Goal: Task Accomplishment & Management: Use online tool/utility

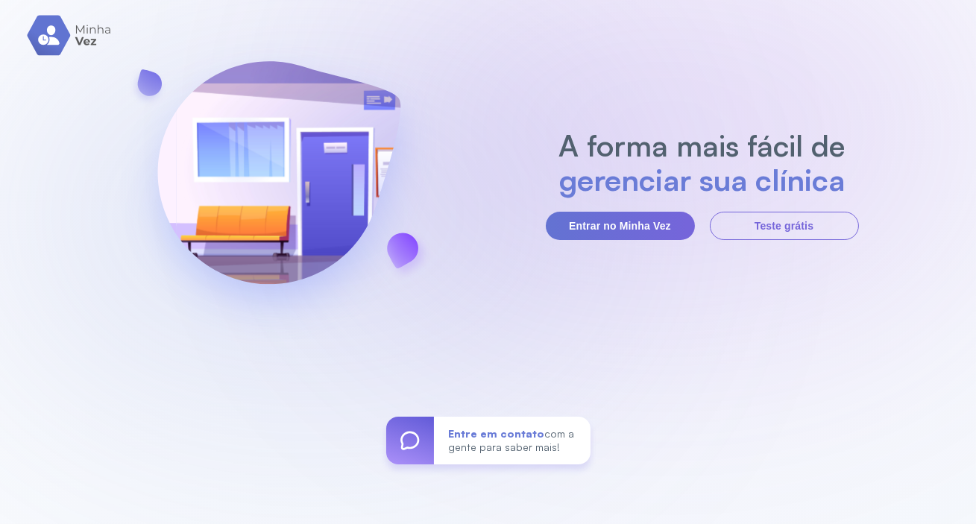
click at [648, 242] on div "A forma mais fácil de gerenciar sua clínica Entrar no Minha Vez Teste grátis En…" at bounding box center [488, 262] width 976 height 524
drag, startPoint x: 646, startPoint y: 235, endPoint x: 654, endPoint y: 247, distance: 15.1
click at [647, 238] on button "Entrar no Minha Vez" at bounding box center [620, 226] width 149 height 28
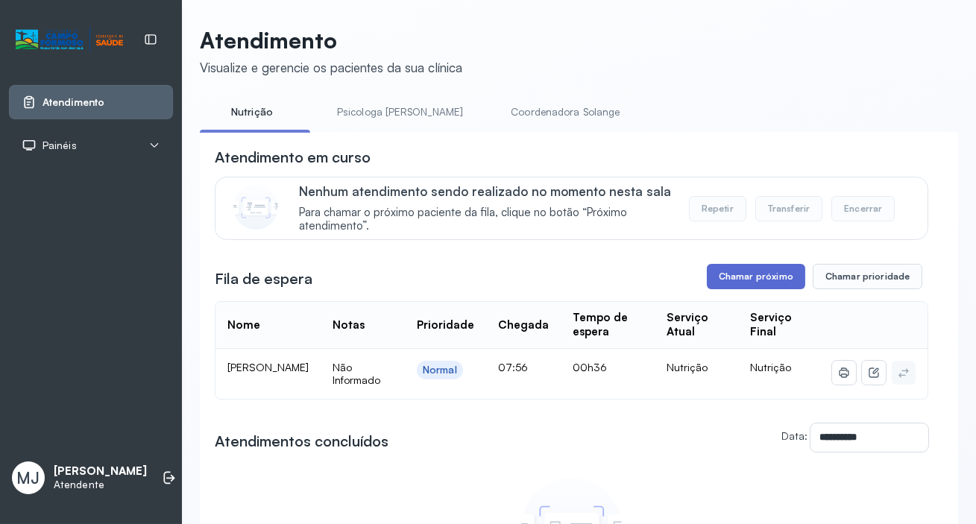
click at [789, 276] on button "Chamar próximo" at bounding box center [756, 276] width 98 height 25
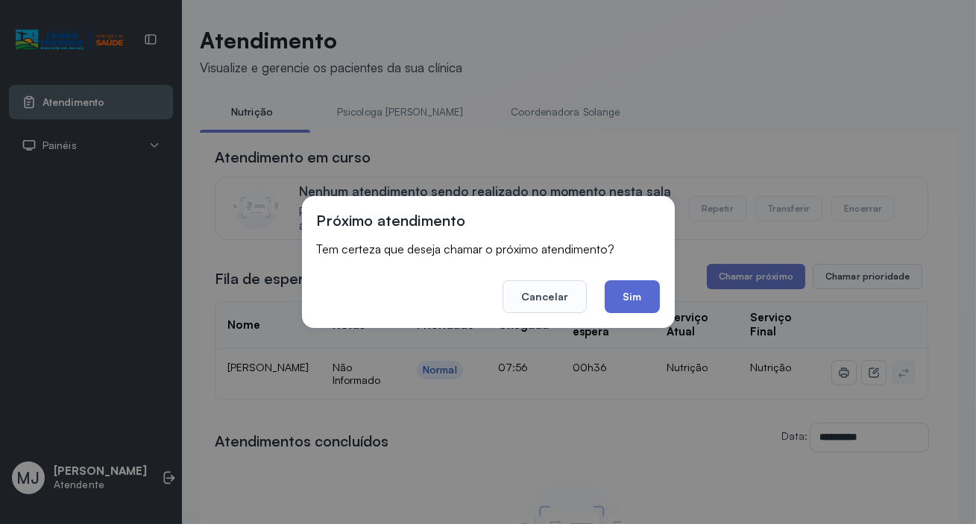
click at [629, 291] on button "Sim" at bounding box center [632, 296] width 54 height 33
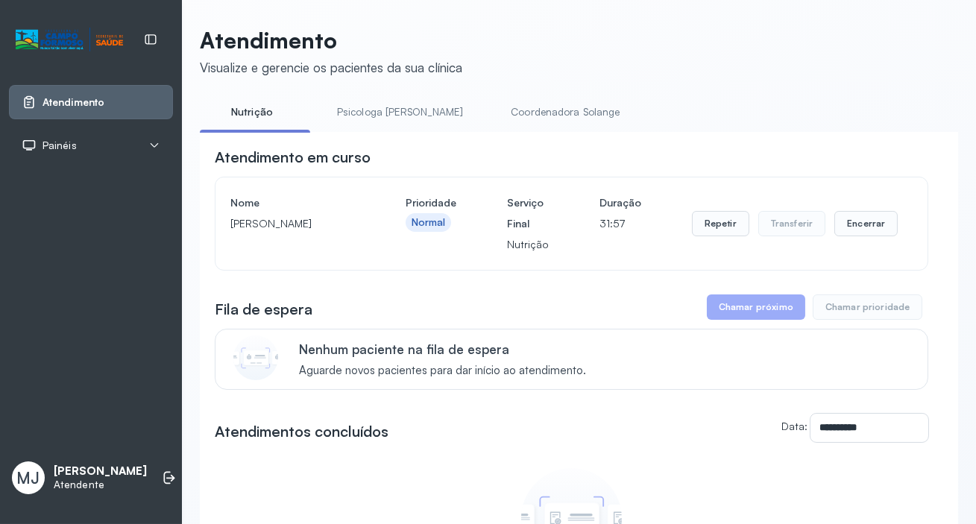
drag, startPoint x: 231, startPoint y: 228, endPoint x: 316, endPoint y: 244, distance: 86.4
click at [319, 234] on p "[PERSON_NAME]" at bounding box center [292, 223] width 124 height 21
copy p "[PERSON_NAME]"
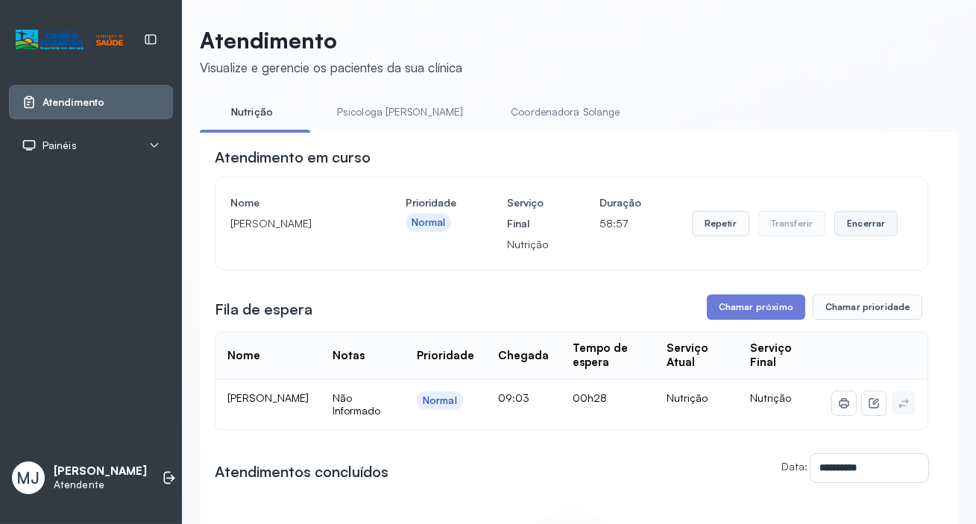
click at [859, 224] on button "Encerrar" at bounding box center [865, 223] width 63 height 25
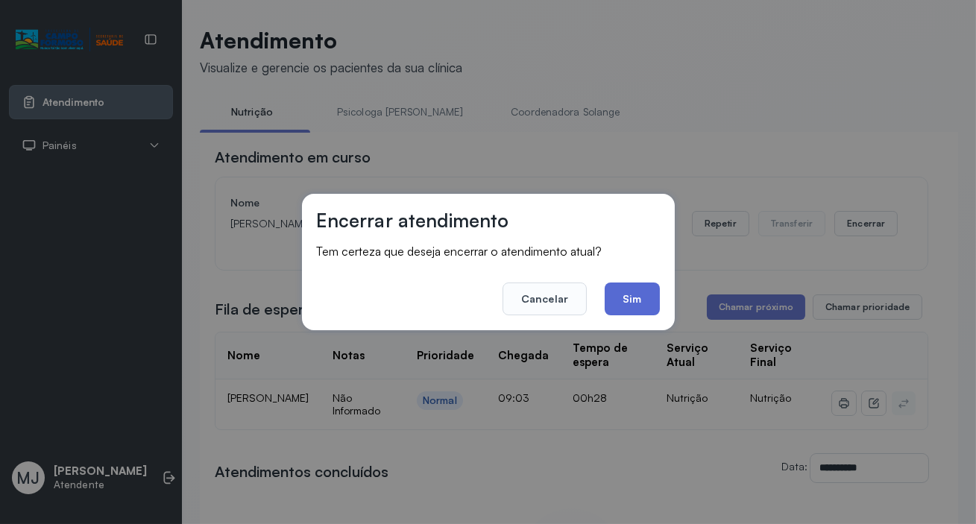
click at [638, 300] on button "Sim" at bounding box center [632, 299] width 54 height 33
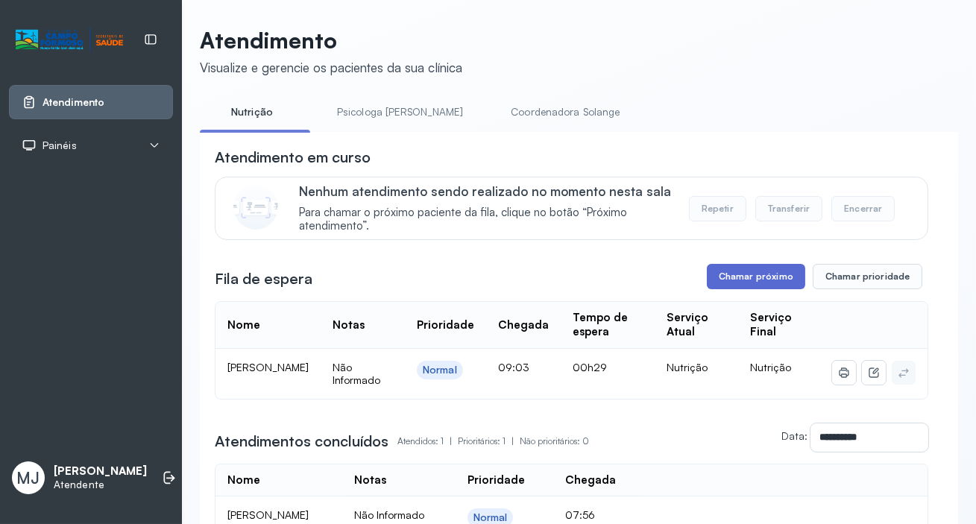
click at [743, 273] on button "Chamar próximo" at bounding box center [756, 276] width 98 height 25
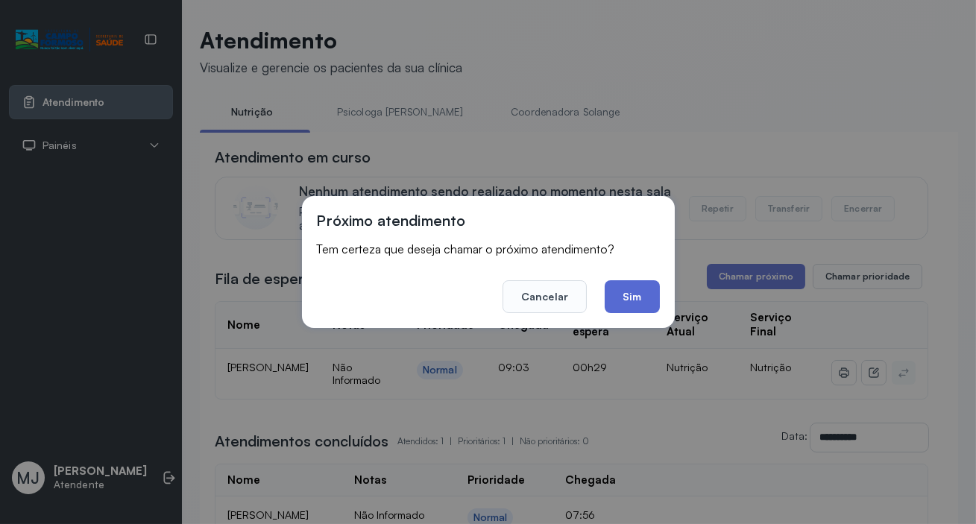
drag, startPoint x: 644, startPoint y: 292, endPoint x: 477, endPoint y: 113, distance: 245.3
click at [644, 291] on button "Sim" at bounding box center [632, 296] width 54 height 33
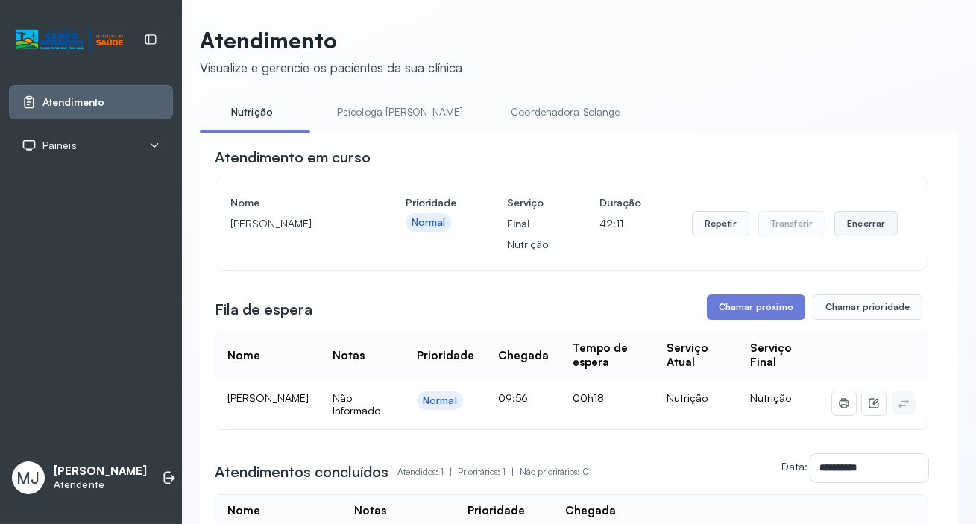
click at [842, 227] on button "Encerrar" at bounding box center [865, 223] width 63 height 25
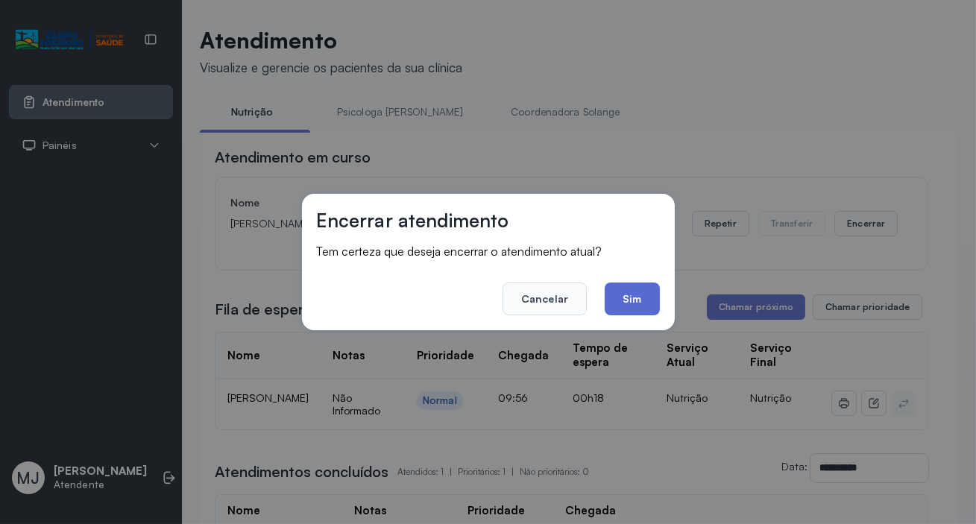
click at [646, 304] on button "Sim" at bounding box center [632, 299] width 54 height 33
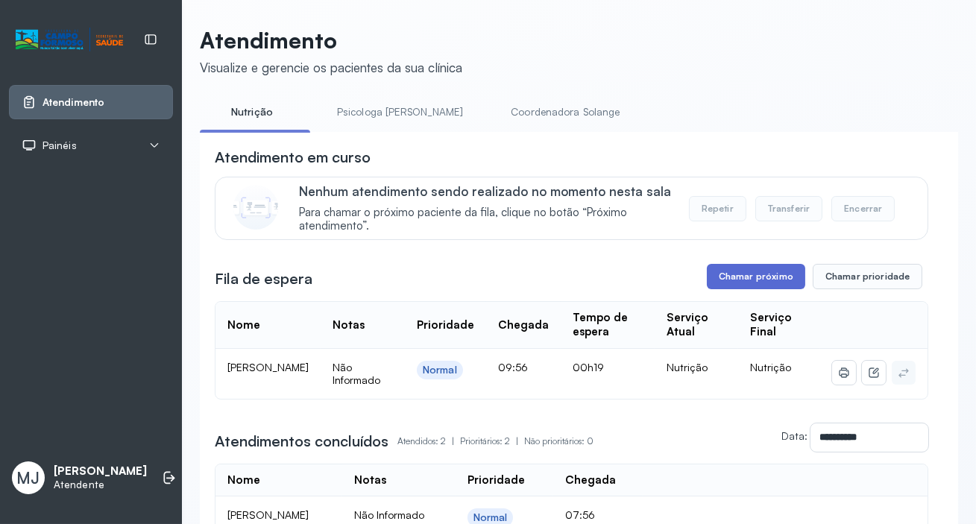
click at [719, 276] on button "Chamar próximo" at bounding box center [756, 276] width 98 height 25
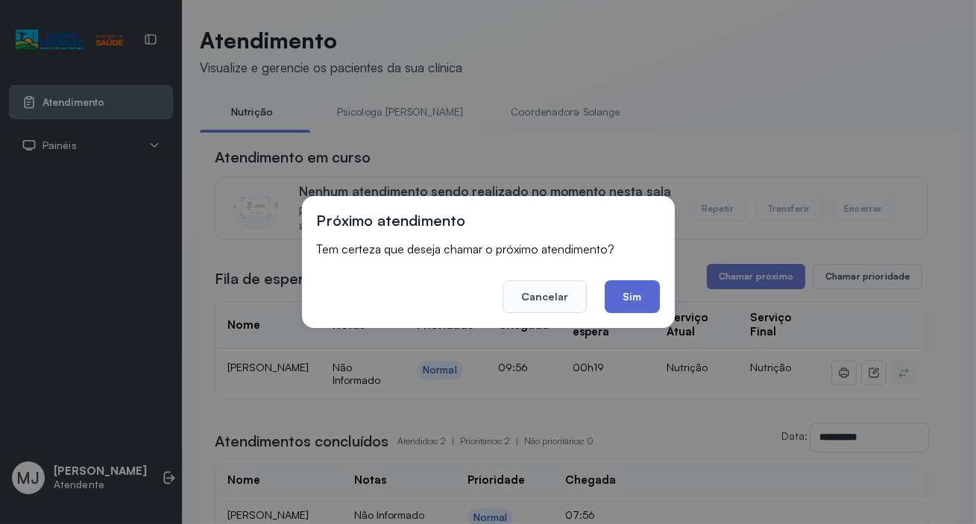
click at [646, 308] on button "Sim" at bounding box center [632, 296] width 54 height 33
